Goal: Task Accomplishment & Management: Complete application form

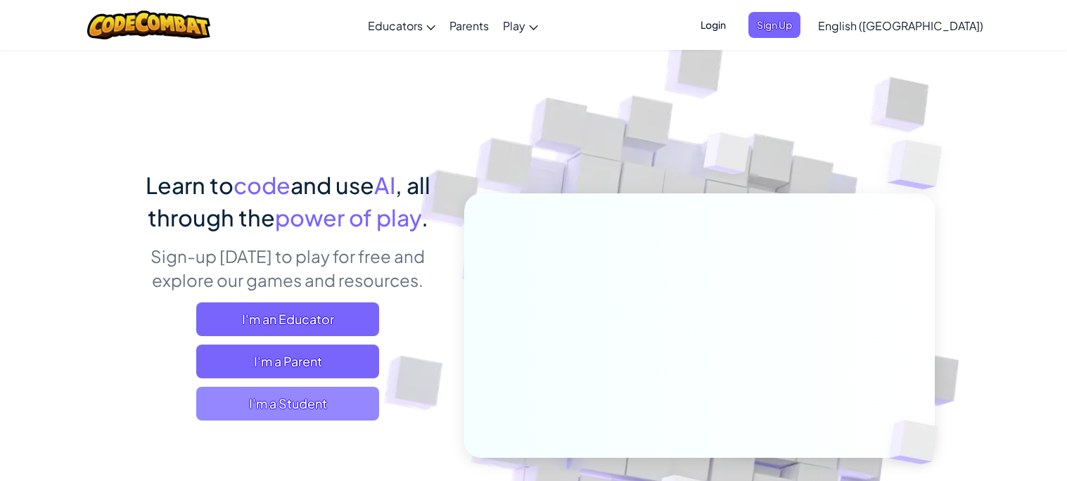
click at [333, 397] on span "I'm a Student" at bounding box center [287, 404] width 183 height 34
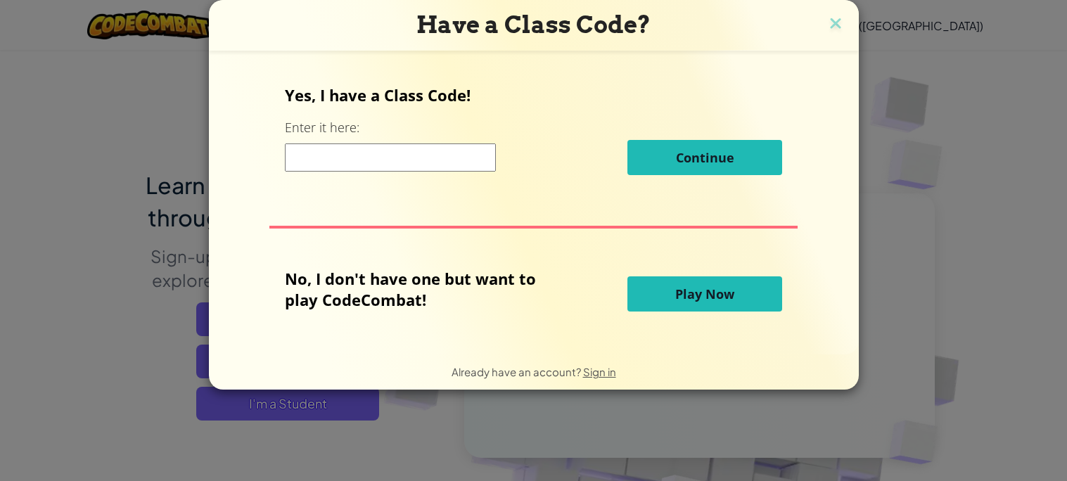
click at [423, 158] on input at bounding box center [390, 157] width 211 height 28
paste input "RunPlateRight"
type input "RunPlateRight"
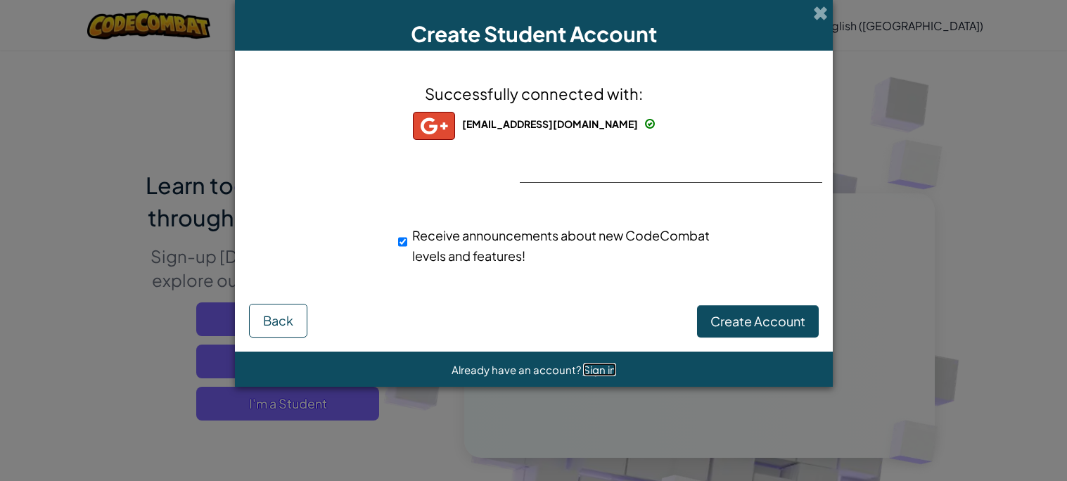
click at [593, 370] on span "Sign in" at bounding box center [599, 369] width 33 height 13
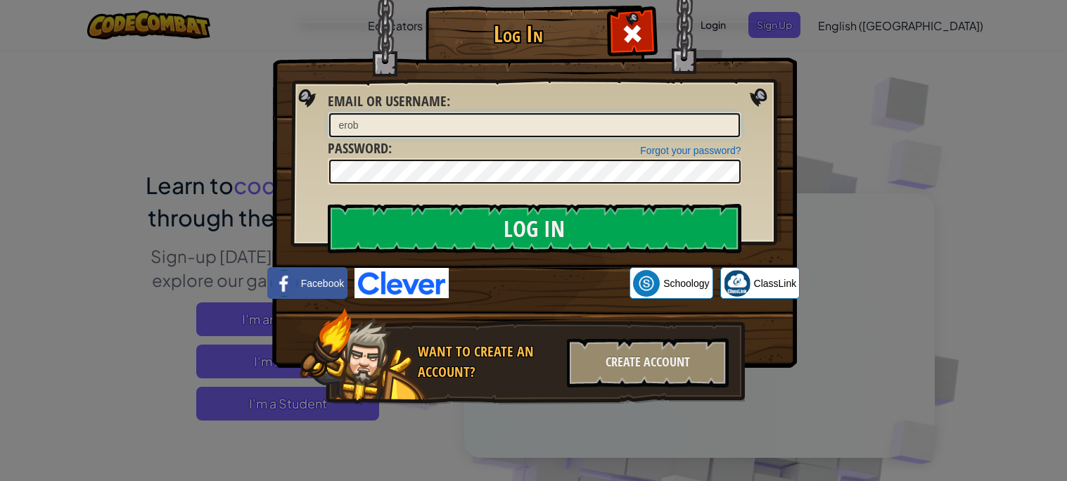
type input "[EMAIL_ADDRESS][DOMAIN_NAME]"
click at [328, 204] on input "Log In" at bounding box center [535, 228] width 414 height 49
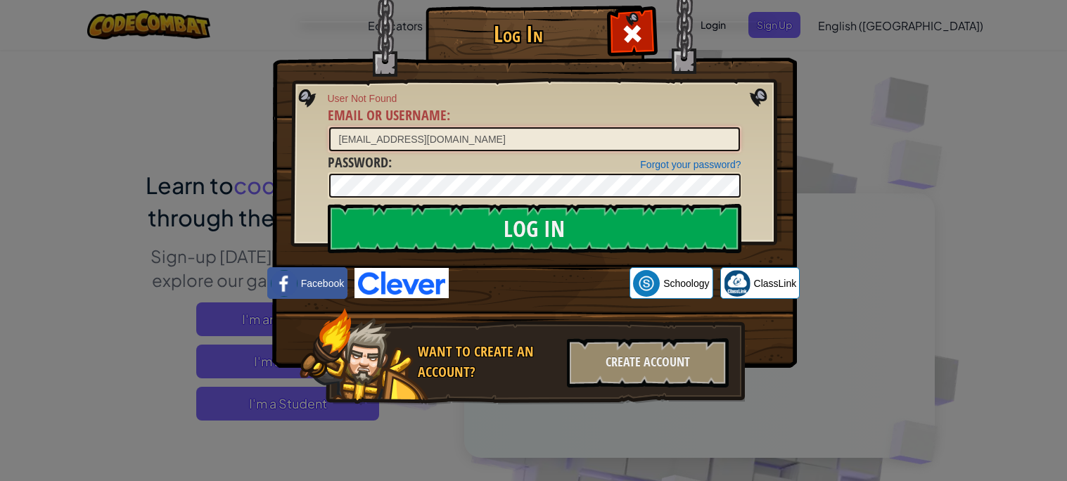
click at [505, 145] on input "[EMAIL_ADDRESS][DOMAIN_NAME]" at bounding box center [534, 139] width 411 height 24
click at [328, 204] on input "Log In" at bounding box center [535, 228] width 414 height 49
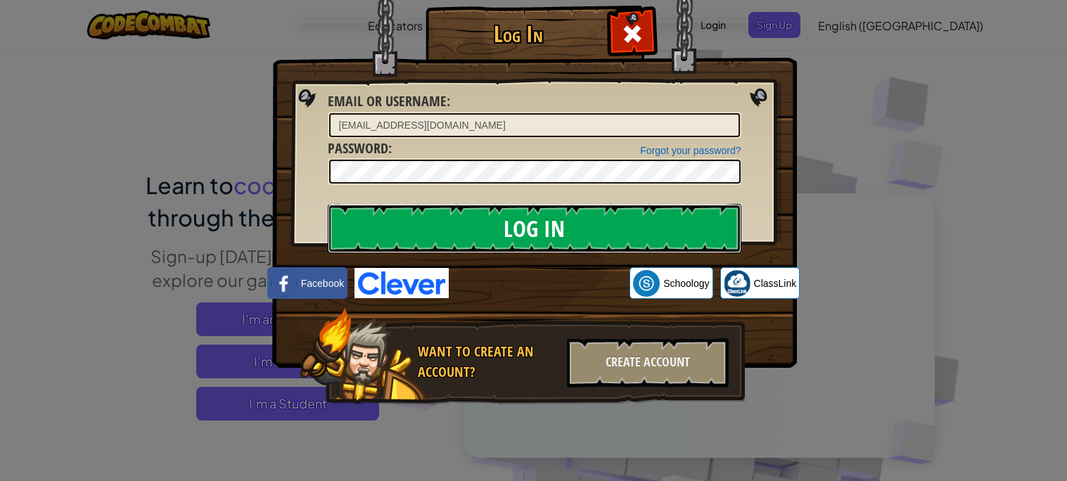
click at [492, 209] on input "Log In" at bounding box center [535, 228] width 414 height 49
